Goal: Navigation & Orientation: Find specific page/section

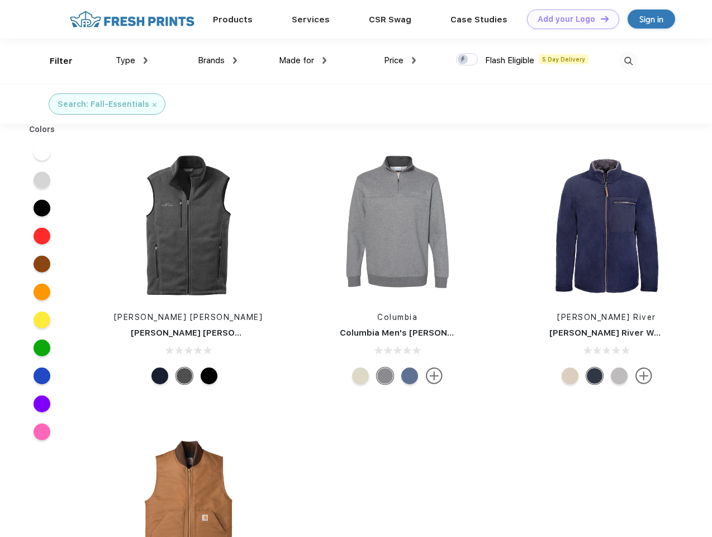
scroll to position [1, 0]
click at [569, 19] on link "Add your Logo Design Tool" at bounding box center [573, 20] width 92 height 20
click at [0, 0] on div "Design Tool" at bounding box center [0, 0] width 0 height 0
click at [600, 18] on link "Add your Logo Design Tool" at bounding box center [573, 20] width 92 height 20
click at [54, 61] on div "Filter" at bounding box center [61, 61] width 23 height 13
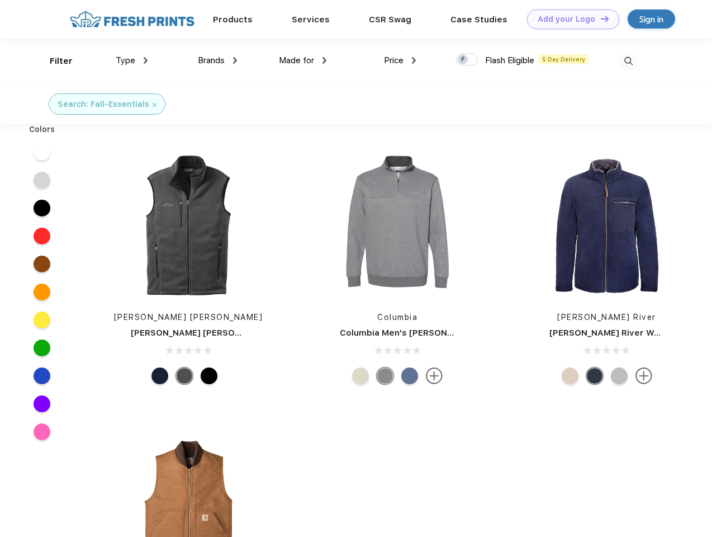
click at [132, 60] on span "Type" at bounding box center [126, 60] width 20 height 10
click at [217, 60] on span "Brands" at bounding box center [211, 60] width 27 height 10
click at [303, 60] on span "Made for" at bounding box center [296, 60] width 35 height 10
click at [400, 60] on span "Price" at bounding box center [394, 60] width 20 height 10
click at [467, 60] on div at bounding box center [467, 59] width 22 height 12
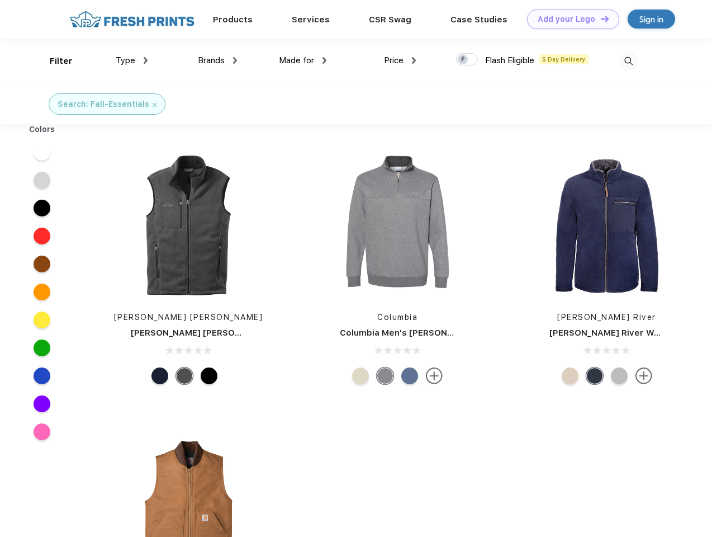
click at [463, 60] on input "checkbox" at bounding box center [459, 56] width 7 height 7
click at [628, 61] on img at bounding box center [628, 61] width 18 height 18
